Goal: Information Seeking & Learning: Learn about a topic

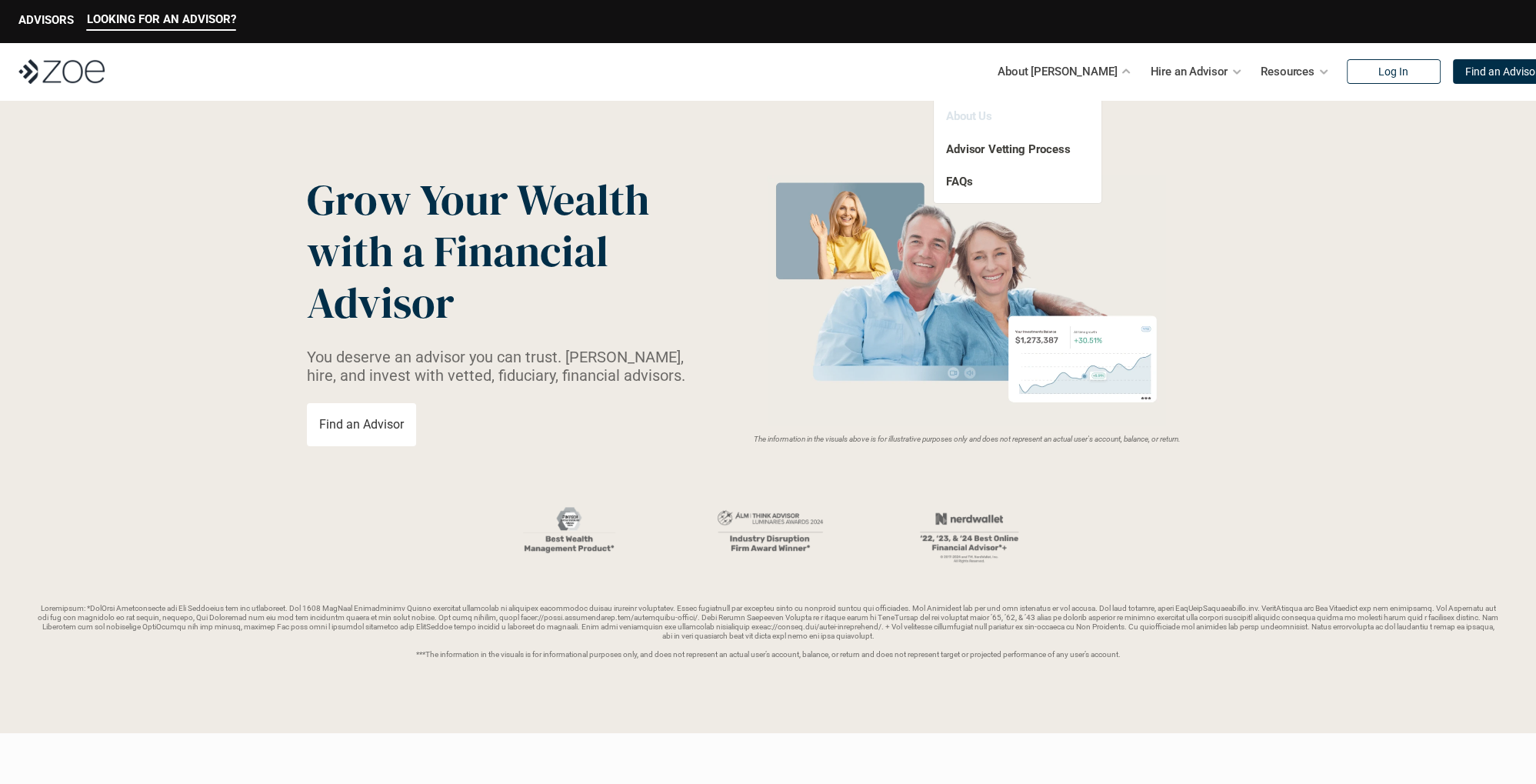
click at [983, 115] on link "About Us" at bounding box center [969, 116] width 47 height 14
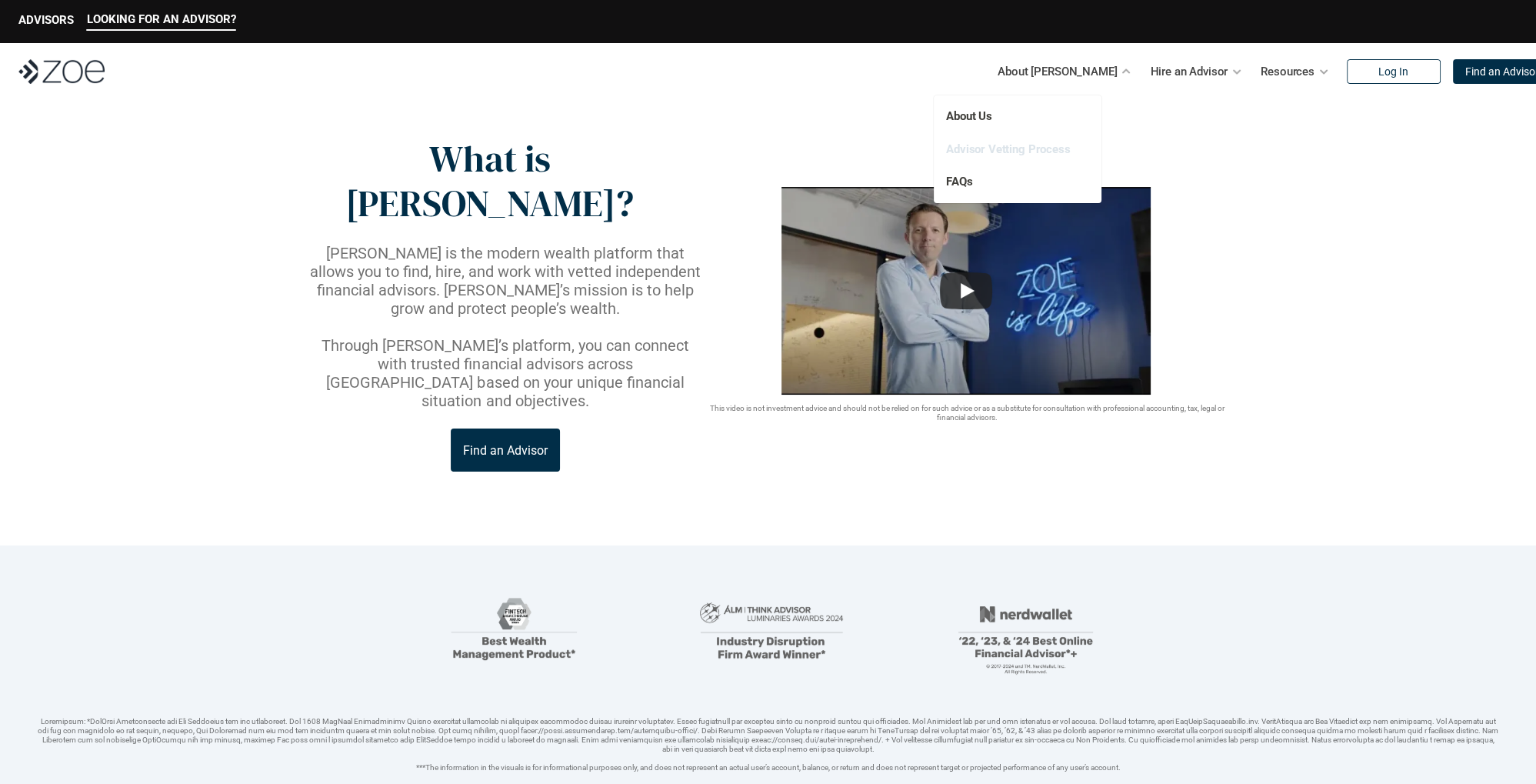
click at [992, 152] on link "Advisor Vetting Process" at bounding box center [1008, 149] width 124 height 14
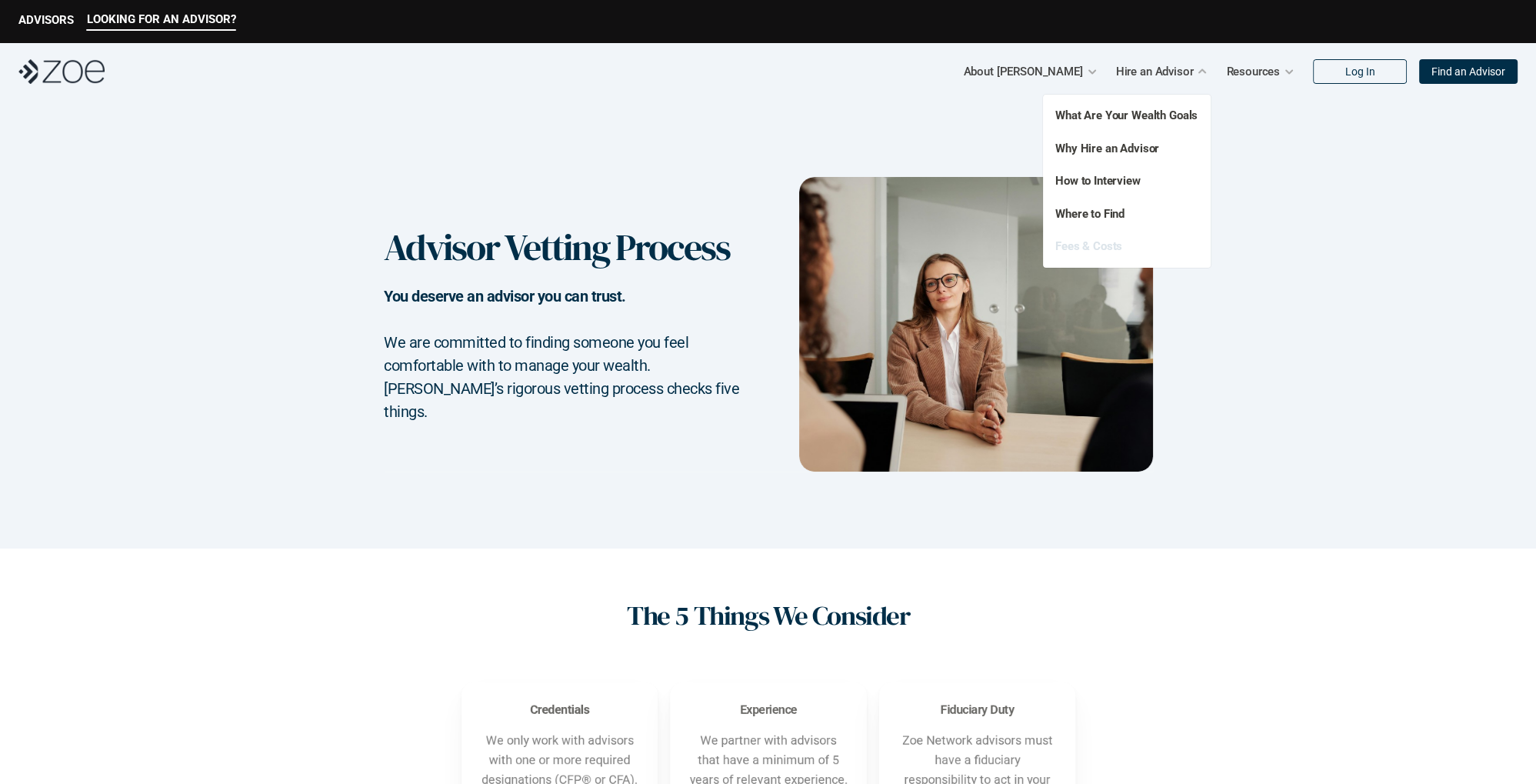
click at [1095, 246] on link "Fees & Costs" at bounding box center [1088, 245] width 67 height 14
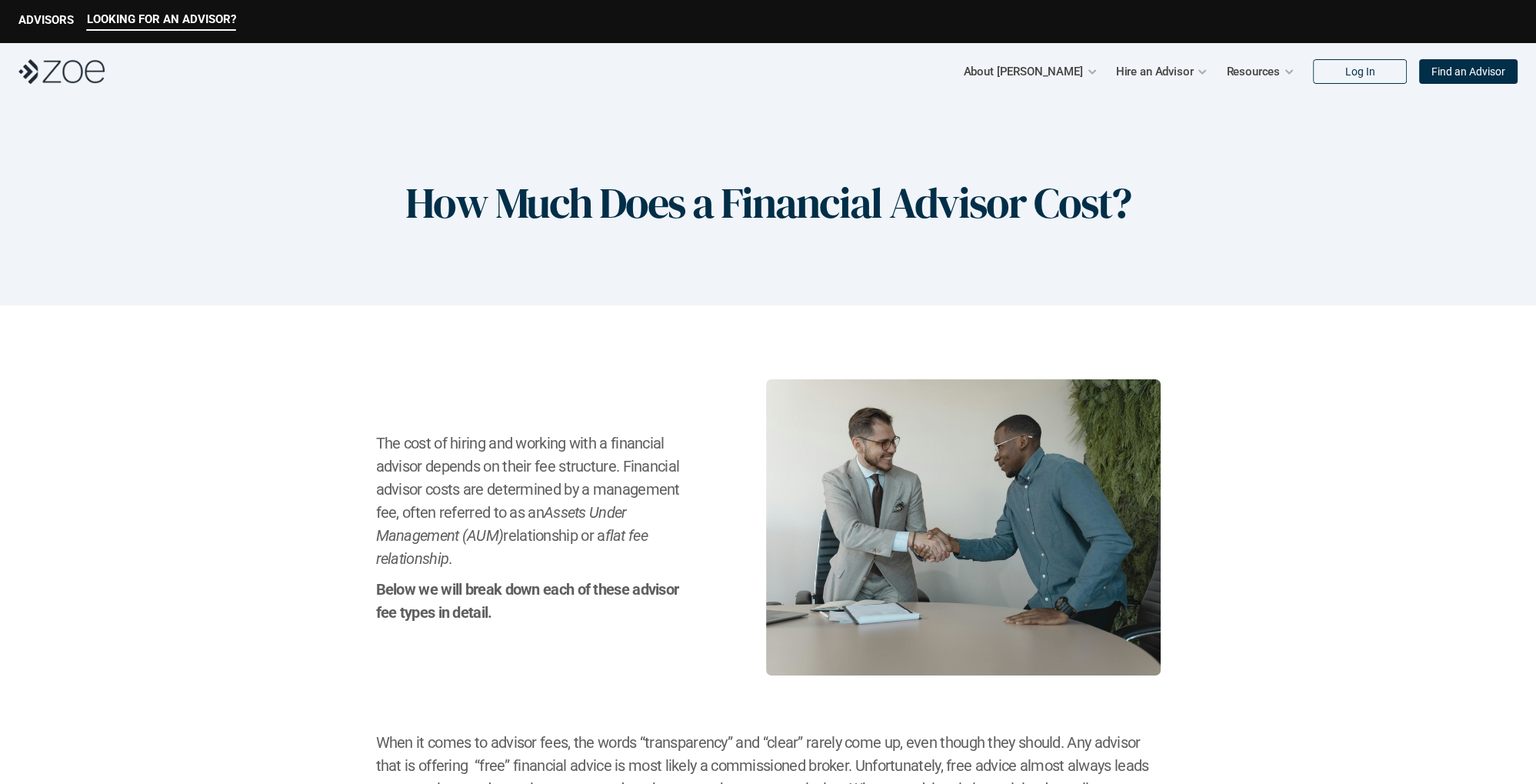
click at [1184, 71] on p "Hire an Advisor" at bounding box center [1155, 72] width 78 height 23
click at [1202, 69] on div at bounding box center [1201, 71] width 11 height 11
click at [1257, 80] on p "Resources" at bounding box center [1252, 72] width 53 height 23
click at [35, 19] on p "ADVISORS" at bounding box center [46, 19] width 55 height 14
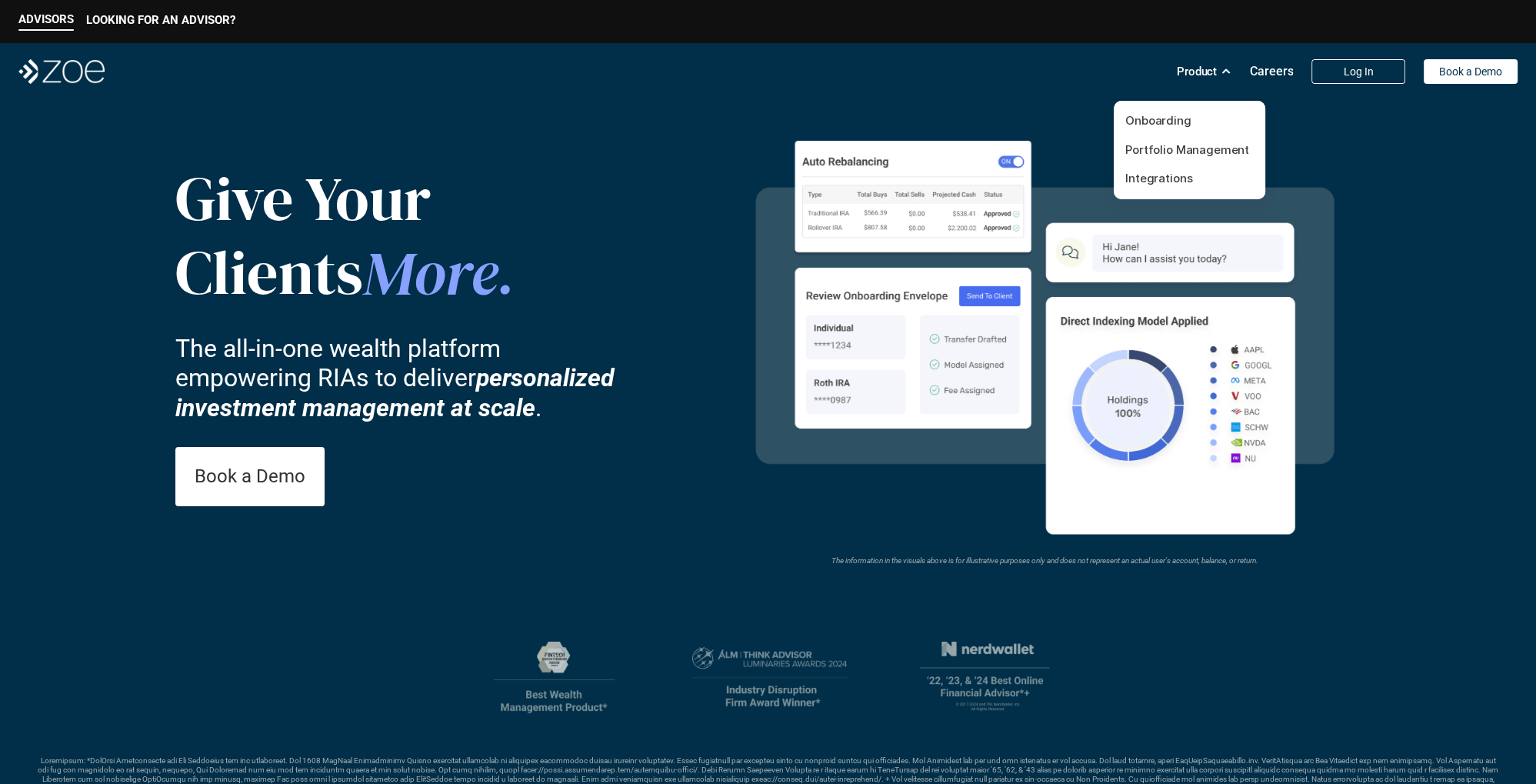
click at [1217, 76] on div "Product" at bounding box center [1204, 72] width 54 height 31
click at [1170, 122] on link "Onboarding" at bounding box center [1159, 120] width 66 height 15
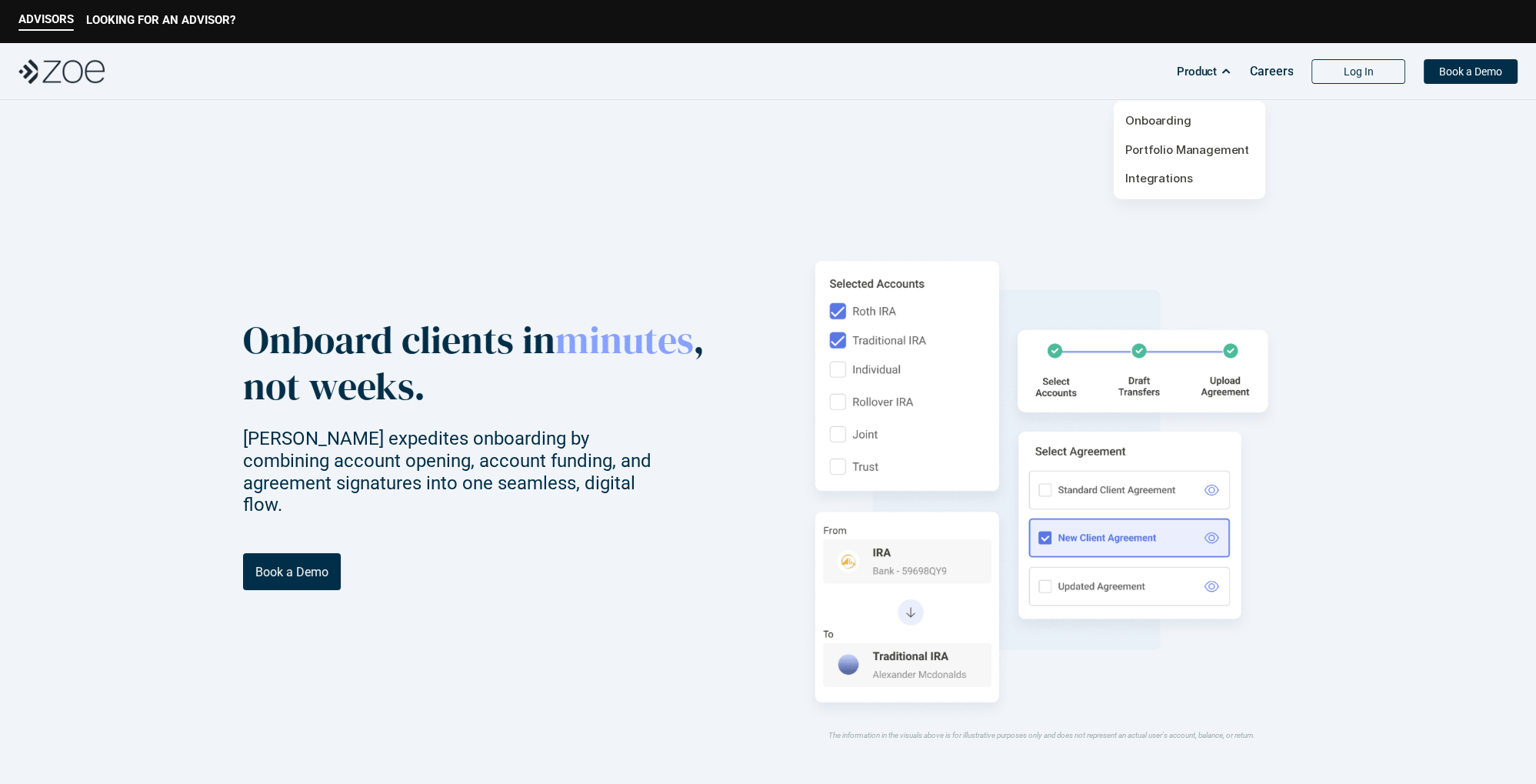
drag, startPoint x: 1210, startPoint y: 141, endPoint x: 1207, endPoint y: 151, distance: 10.4
click at [1210, 142] on div "Onboarding Portfolio Management Integrations" at bounding box center [1190, 150] width 128 height 76
click at [1207, 152] on link "Portfolio Management" at bounding box center [1188, 149] width 124 height 15
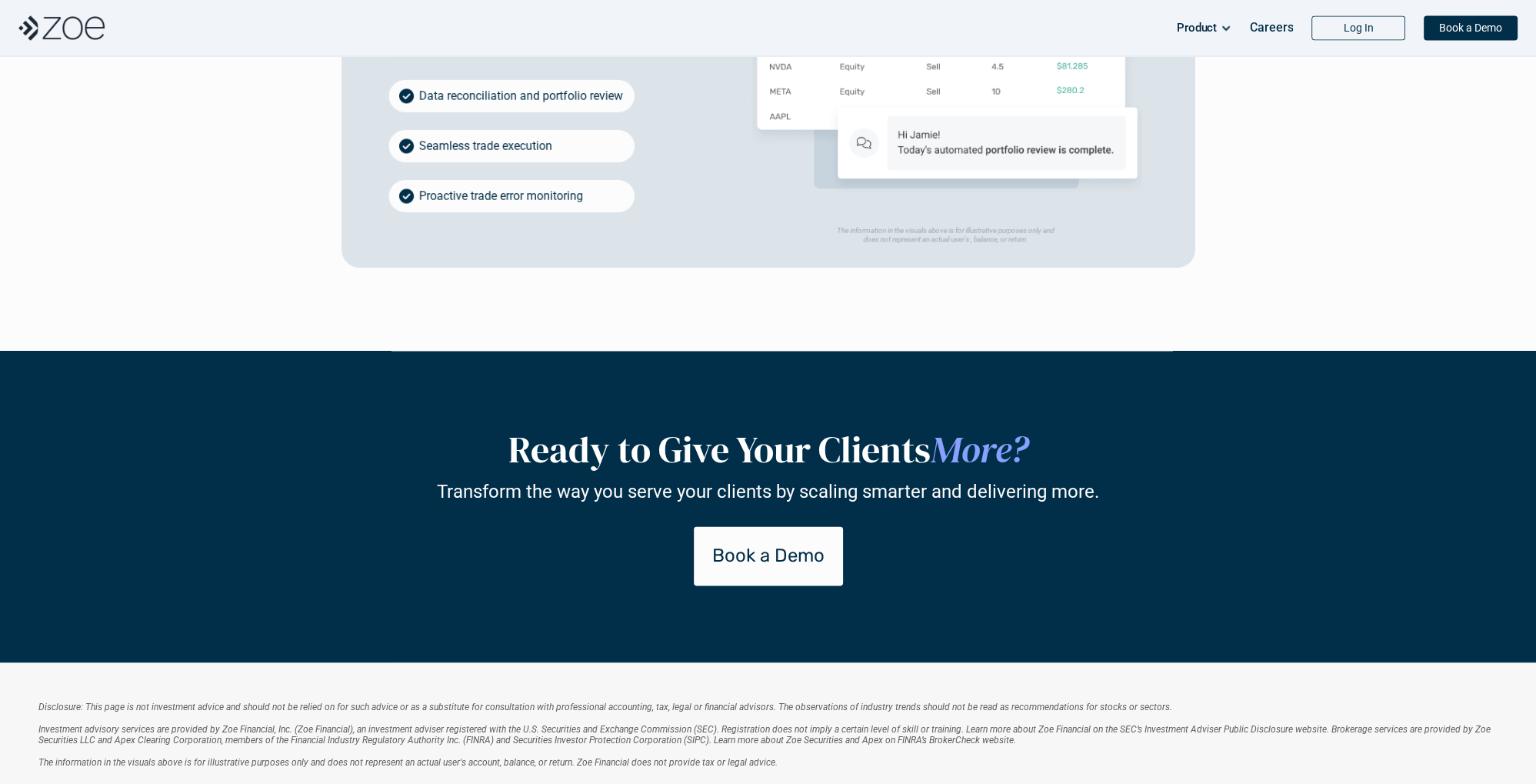
scroll to position [3167, 0]
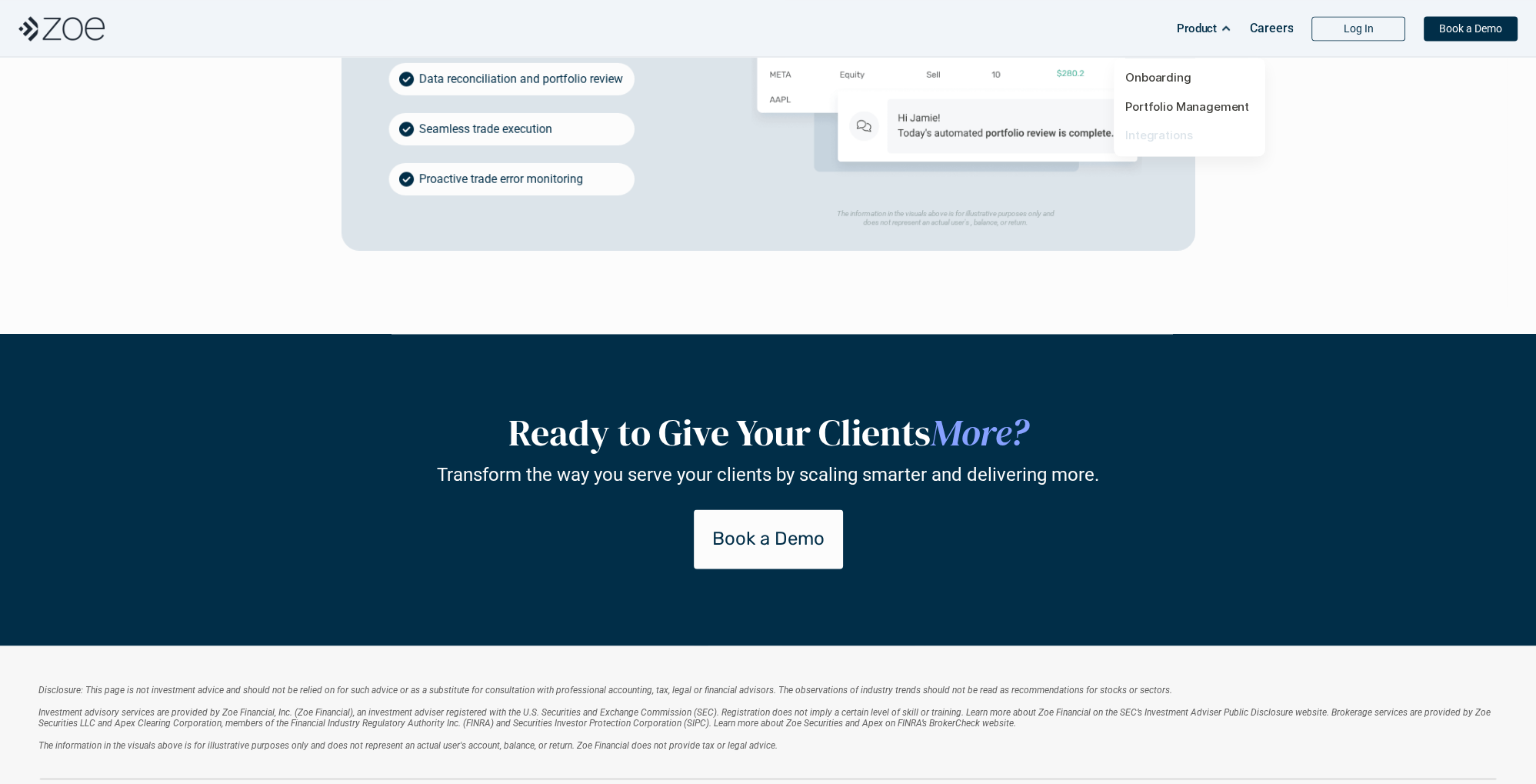
click at [1159, 137] on link "Integrations" at bounding box center [1159, 135] width 67 height 15
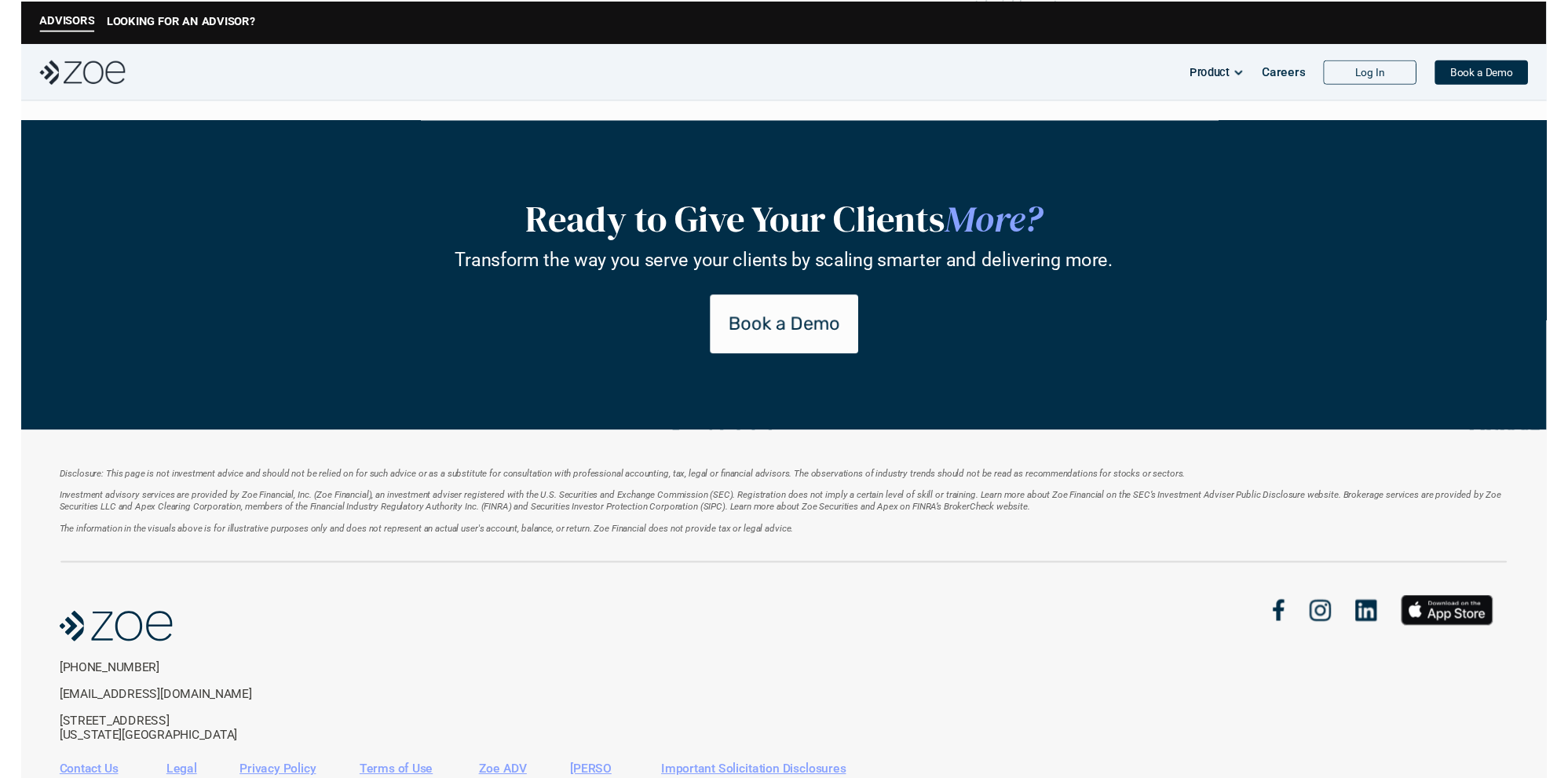
scroll to position [2140, 0]
